Goal: Information Seeking & Learning: Learn about a topic

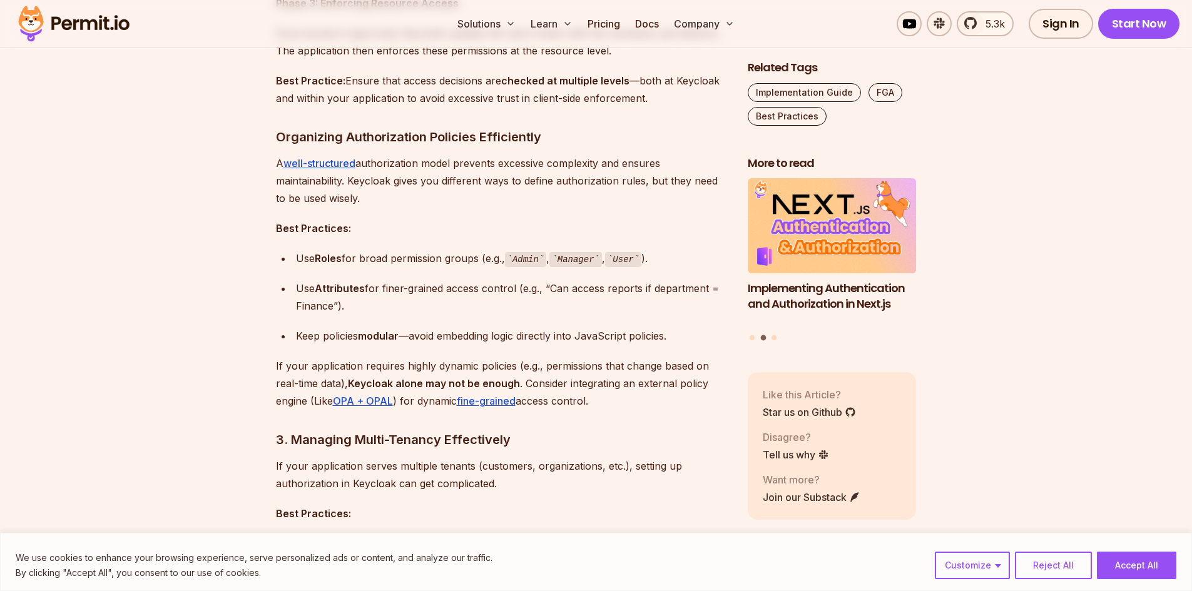
scroll to position [1460, 0]
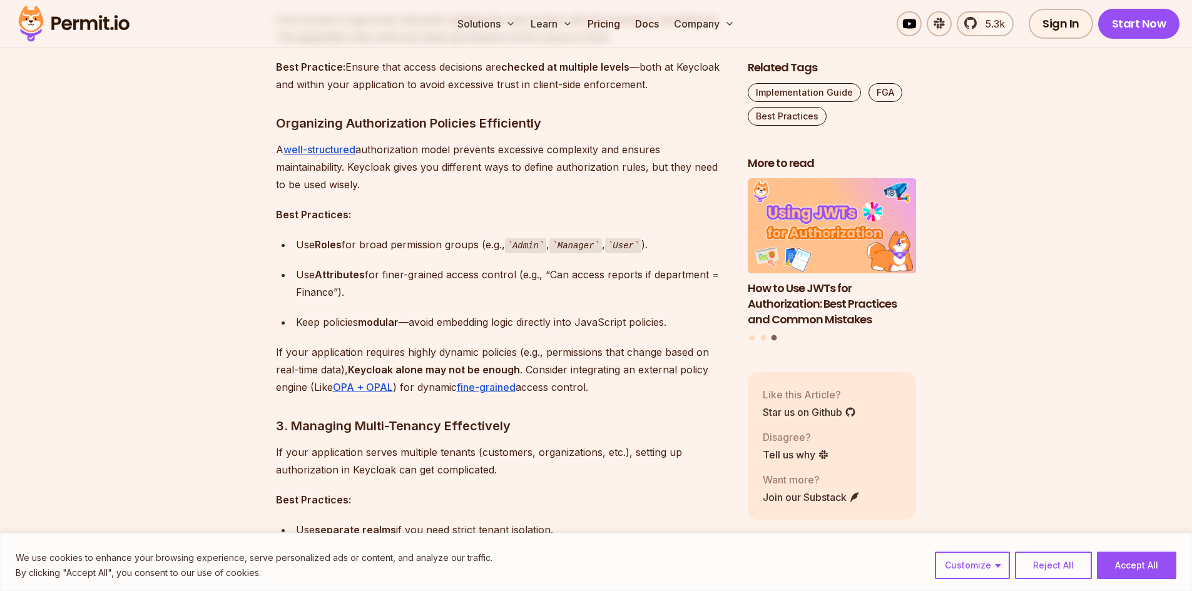
drag, startPoint x: 601, startPoint y: 242, endPoint x: 386, endPoint y: 242, distance: 214.6
click at [386, 242] on div "Use Roles for broad permission groups (e.g., Admin , Manager , User )." at bounding box center [512, 245] width 432 height 18
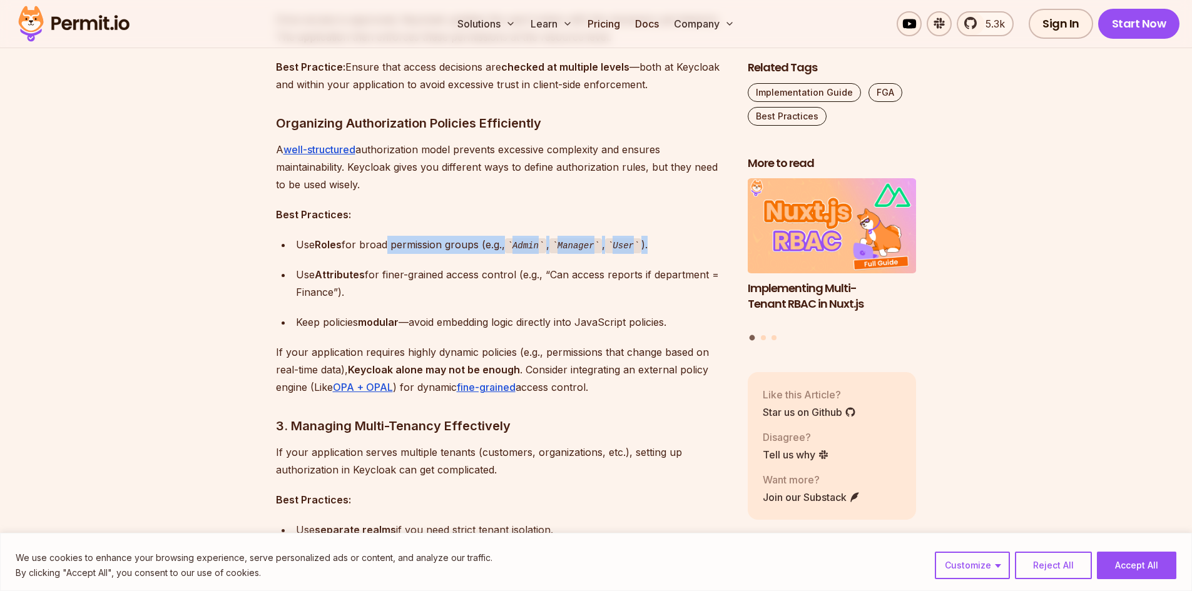
click at [386, 242] on div "Use Roles for broad permission groups (e.g., Admin , Manager , User )." at bounding box center [512, 245] width 432 height 18
drag, startPoint x: 294, startPoint y: 244, endPoint x: 670, endPoint y: 243, distance: 375.4
click at [668, 243] on ul "Use Roles for broad permission groups (e.g., Admin , Manager , User ). Use Attr…" at bounding box center [502, 284] width 452 height 96
click at [670, 243] on div "Use Roles for broad permission groups (e.g., Admin , Manager , User )." at bounding box center [512, 245] width 432 height 18
drag, startPoint x: 677, startPoint y: 242, endPoint x: 315, endPoint y: 240, distance: 362.3
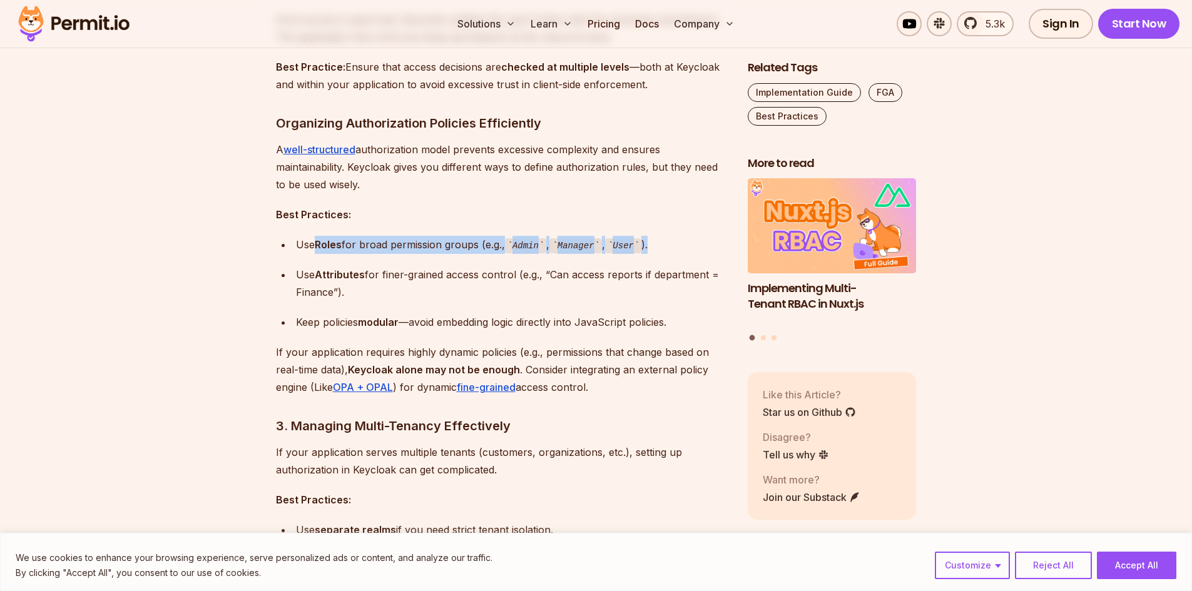
click at [315, 240] on div "Use Roles for broad permission groups (e.g., Admin , Manager , User )." at bounding box center [512, 245] width 432 height 18
click at [286, 243] on ul "Use Roles for broad permission groups (e.g., Admin , Manager , User ). Use Attr…" at bounding box center [502, 284] width 452 height 96
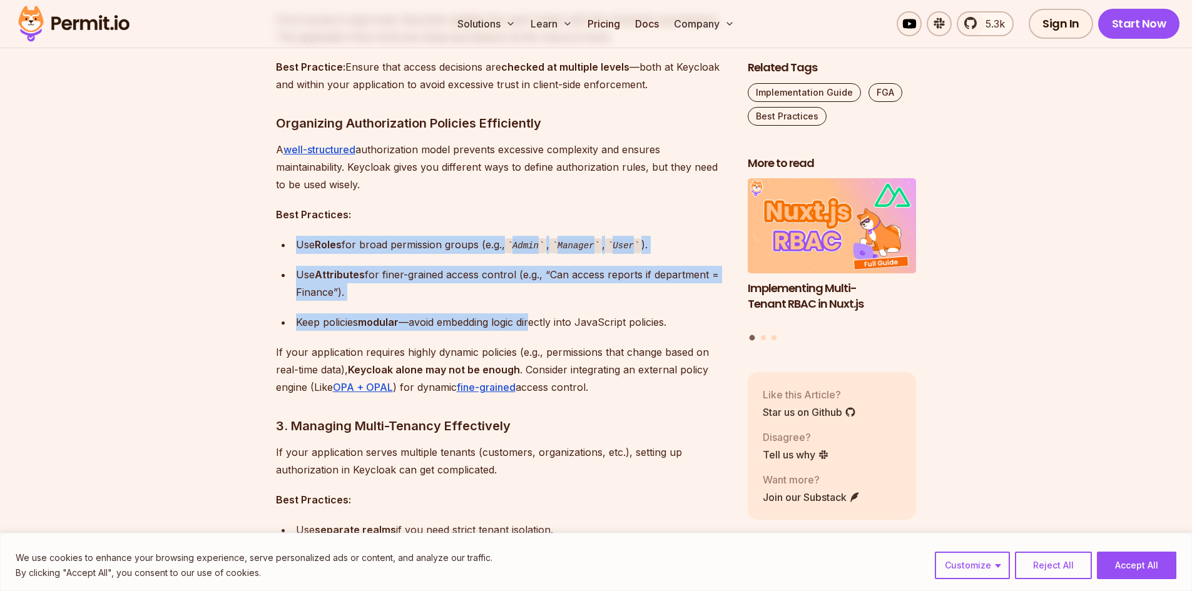
drag, startPoint x: 265, startPoint y: 242, endPoint x: 532, endPoint y: 325, distance: 279.2
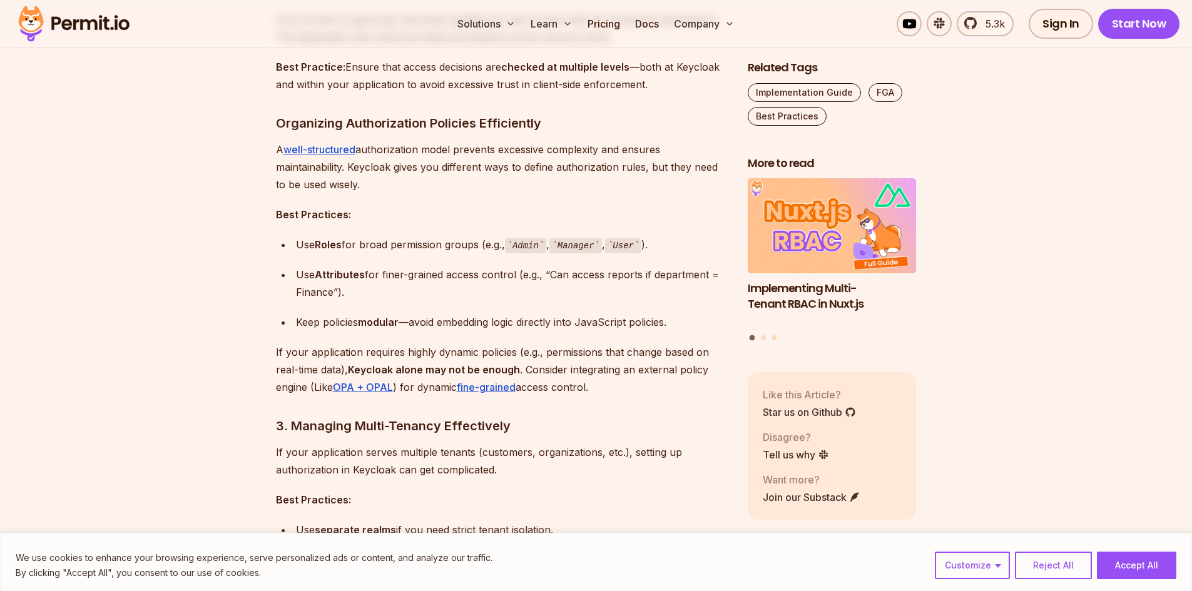
click at [681, 323] on div "Keep policies modular —avoid embedding logic directly into JavaScript policies." at bounding box center [512, 322] width 432 height 18
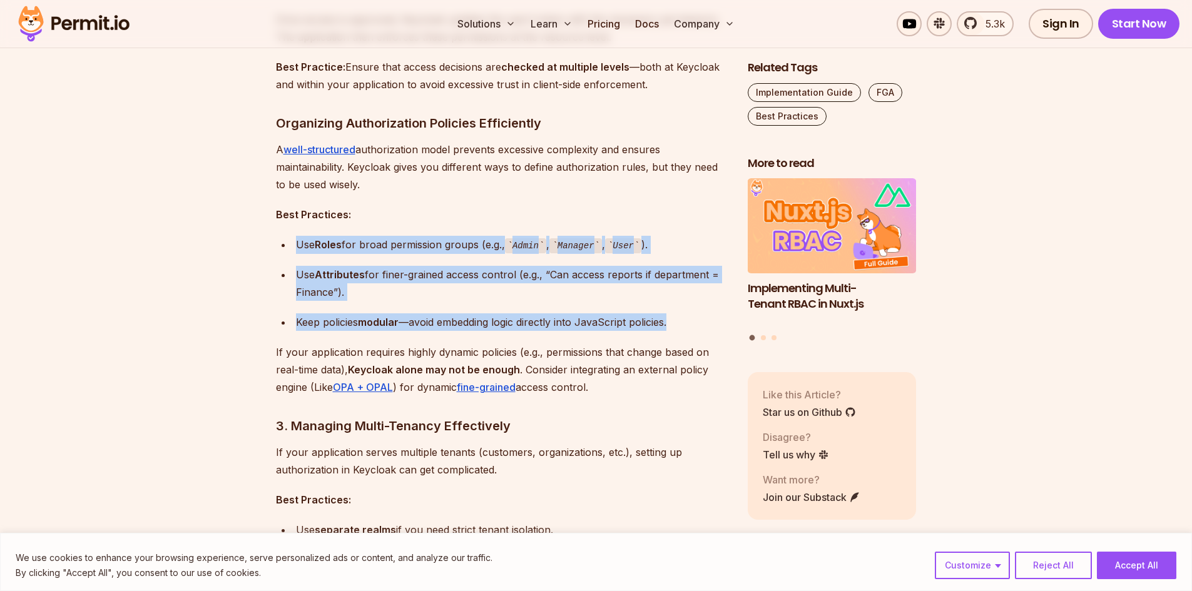
drag, startPoint x: 604, startPoint y: 316, endPoint x: 282, endPoint y: 227, distance: 334.3
